Goal: Information Seeking & Learning: Compare options

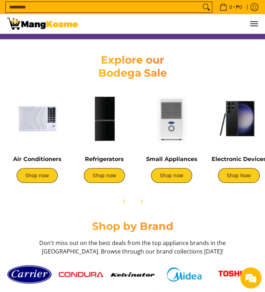
scroll to position [0, 250]
click at [33, 180] on link "Shop now" at bounding box center [37, 175] width 41 height 15
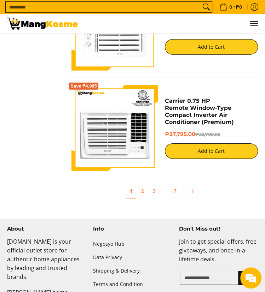
scroll to position [2440, 0]
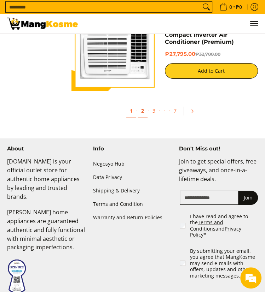
click at [143, 110] on link "2" at bounding box center [143, 111] width 10 height 14
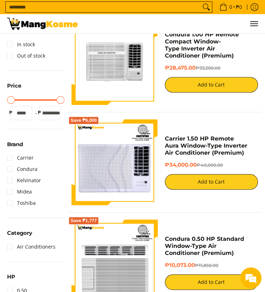
scroll to position [141, 0]
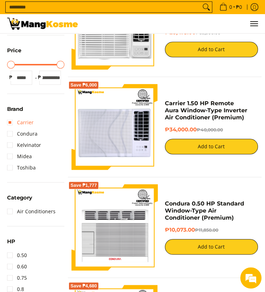
click at [13, 124] on link "Carrier" at bounding box center [20, 122] width 27 height 11
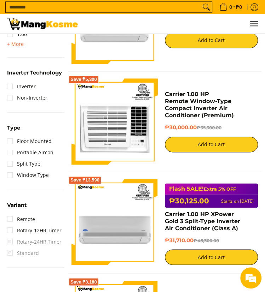
scroll to position [354, 0]
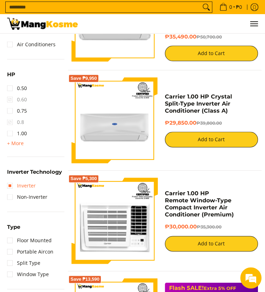
click at [12, 188] on link "Inverter" at bounding box center [21, 185] width 29 height 11
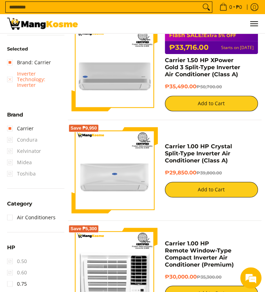
scroll to position [204, 0]
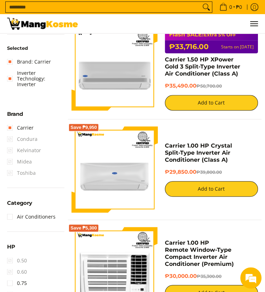
click at [8, 134] on span "Condura" at bounding box center [22, 139] width 30 height 11
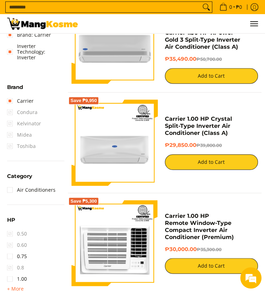
scroll to position [274, 0]
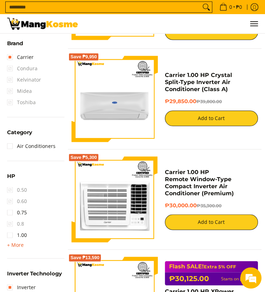
click at [11, 243] on span "+ More" at bounding box center [15, 246] width 17 height 6
click at [11, 252] on link "2.00" at bounding box center [17, 257] width 20 height 11
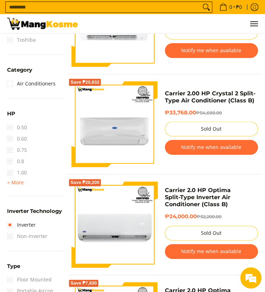
scroll to position [345, 0]
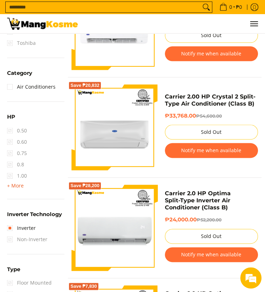
click at [12, 183] on span "+ More" at bounding box center [15, 186] width 17 height 6
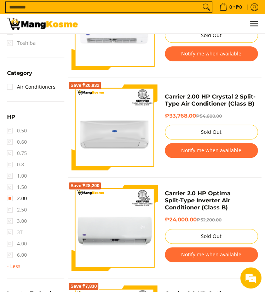
click at [10, 182] on span "1.50" at bounding box center [17, 187] width 20 height 11
click at [20, 183] on span "1.50" at bounding box center [17, 187] width 20 height 11
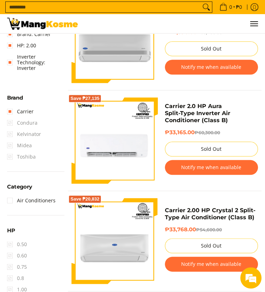
scroll to position [133, 0]
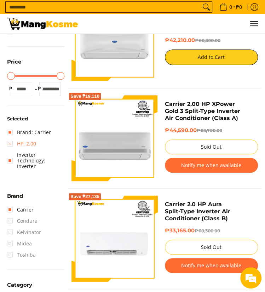
click at [11, 146] on link "HP: 2.00" at bounding box center [21, 143] width 29 height 11
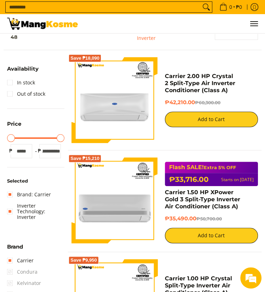
scroll to position [62, 0]
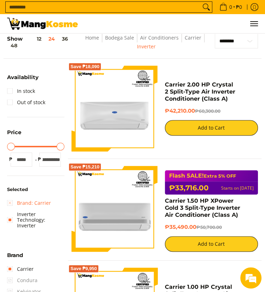
click at [11, 205] on link "Brand: Carrier" at bounding box center [29, 203] width 44 height 11
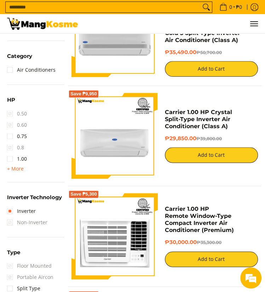
scroll to position [345, 0]
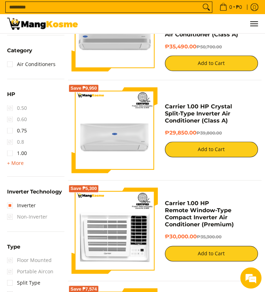
click at [14, 161] on span "+ More" at bounding box center [15, 164] width 17 height 6
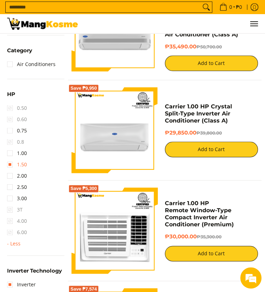
click at [19, 161] on link "1.50" at bounding box center [17, 164] width 20 height 11
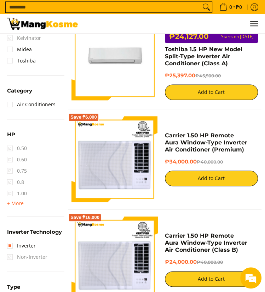
scroll to position [310, 0]
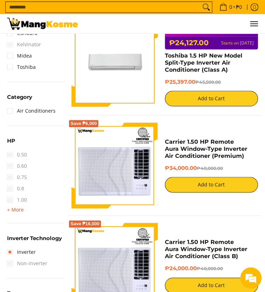
click at [14, 207] on span "+ More" at bounding box center [15, 210] width 17 height 6
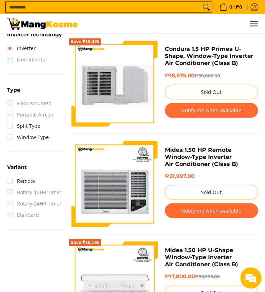
scroll to position [530, 0]
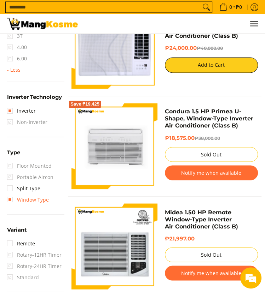
click at [11, 194] on link "Window Type" at bounding box center [28, 199] width 42 height 11
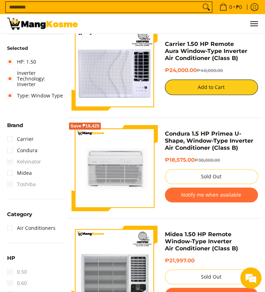
scroll to position [168, 0]
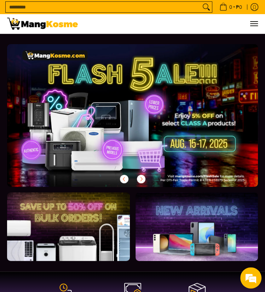
click at [112, 121] on link at bounding box center [143, 121] width 273 height 154
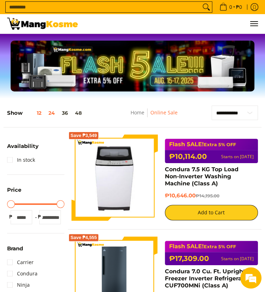
click at [42, 113] on button "12" at bounding box center [34, 113] width 22 height 6
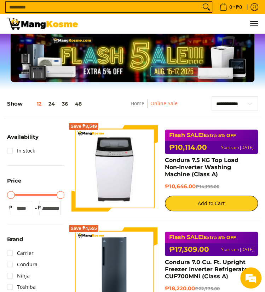
scroll to position [72, 0]
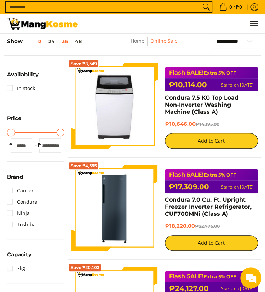
click at [65, 41] on button "36" at bounding box center [64, 42] width 13 height 6
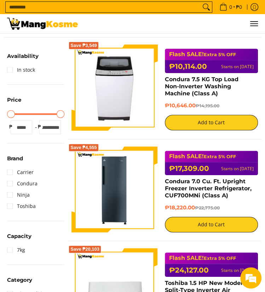
scroll to position [107, 0]
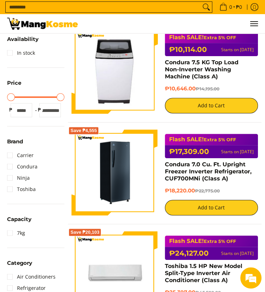
click at [128, 157] on img at bounding box center [114, 173] width 86 height 86
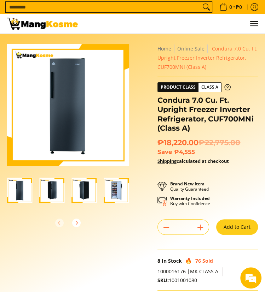
click at [119, 198] on img "Condura 7.0 Cu. Ft. Upright Freezer Inverter Refrigerator, CUF700MNi (Class A)-4" at bounding box center [116, 190] width 25 height 25
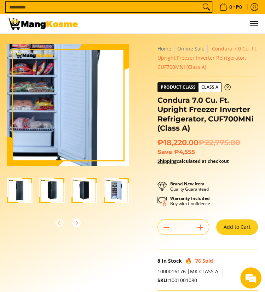
click at [77, 118] on img at bounding box center [68, 105] width 122 height 122
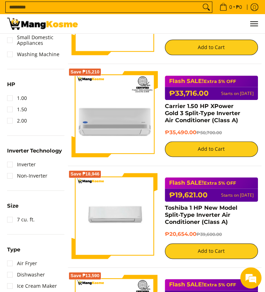
scroll to position [284, 0]
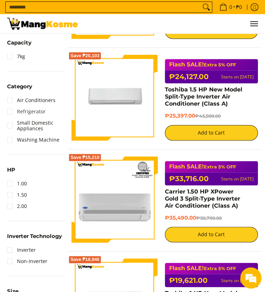
click at [7, 114] on link "Refrigerator" at bounding box center [26, 111] width 39 height 11
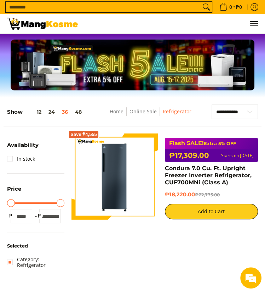
scroll to position [142, 0]
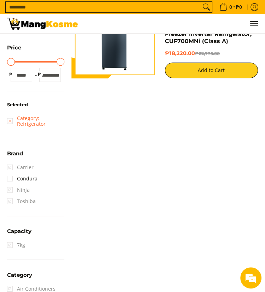
click at [9, 121] on link "Category: Refrigerator" at bounding box center [35, 121] width 57 height 17
